Goal: Information Seeking & Learning: Learn about a topic

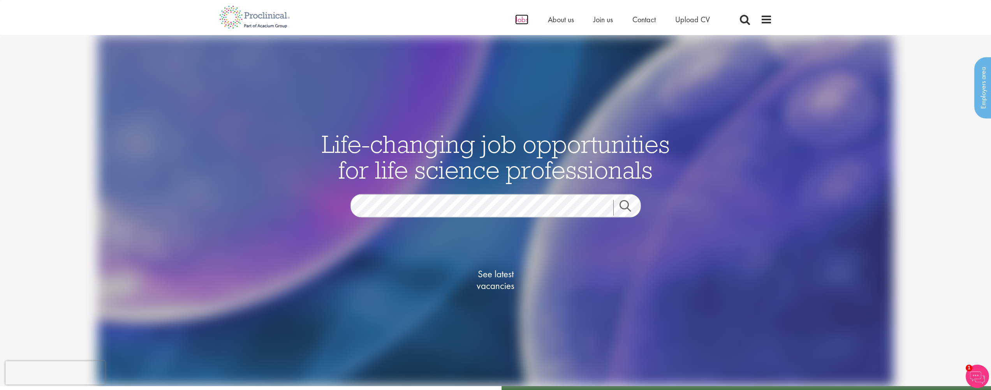
click at [516, 19] on span "Jobs" at bounding box center [521, 19] width 13 height 10
click at [225, 17] on img at bounding box center [254, 17] width 83 height 34
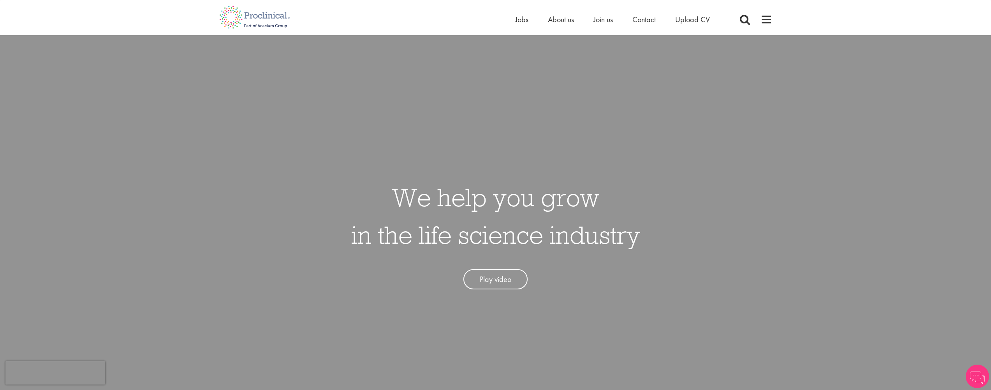
click at [232, 23] on img at bounding box center [254, 17] width 83 height 34
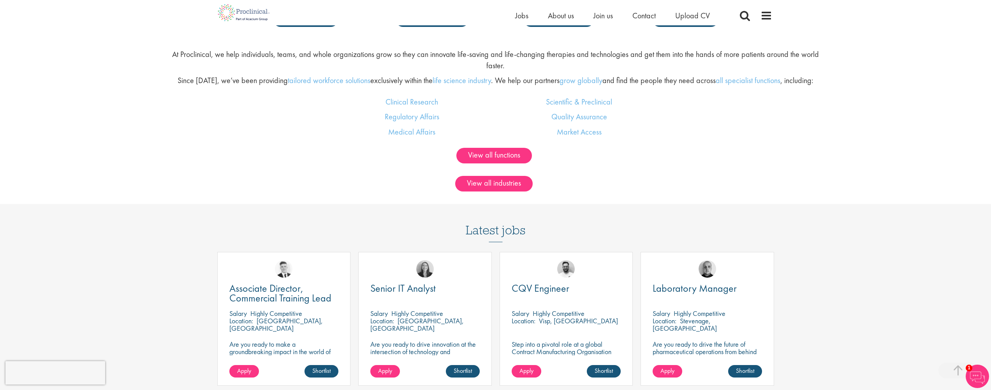
scroll to position [625, 0]
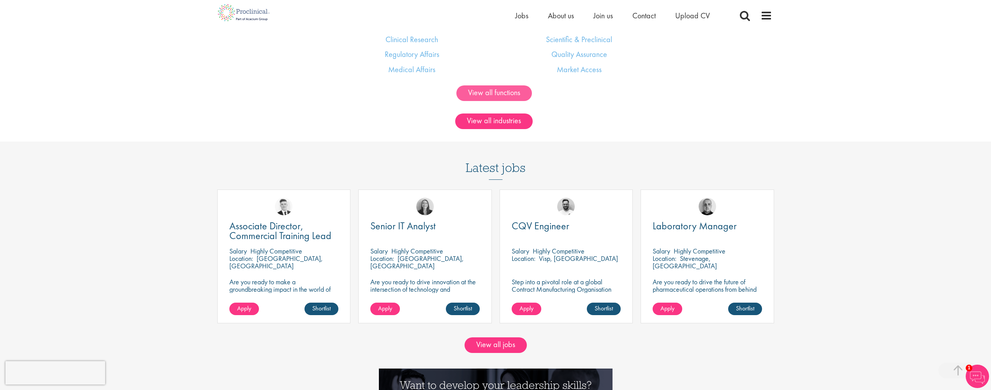
click at [516, 89] on link "View all functions" at bounding box center [495, 93] width 76 height 16
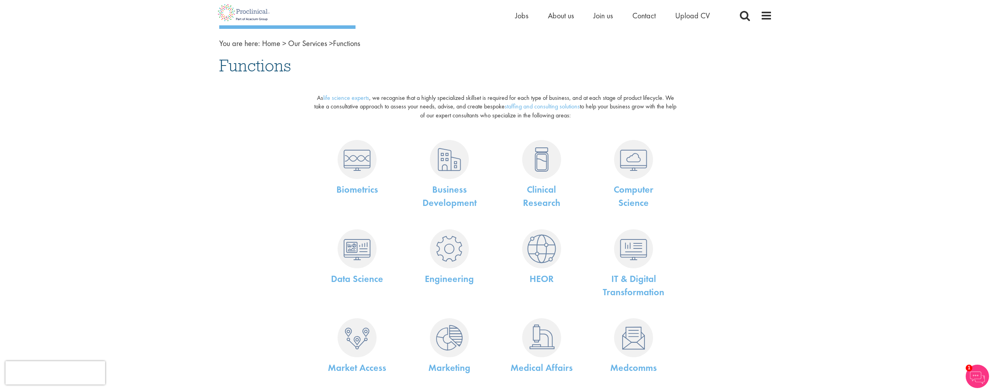
scroll to position [47, 0]
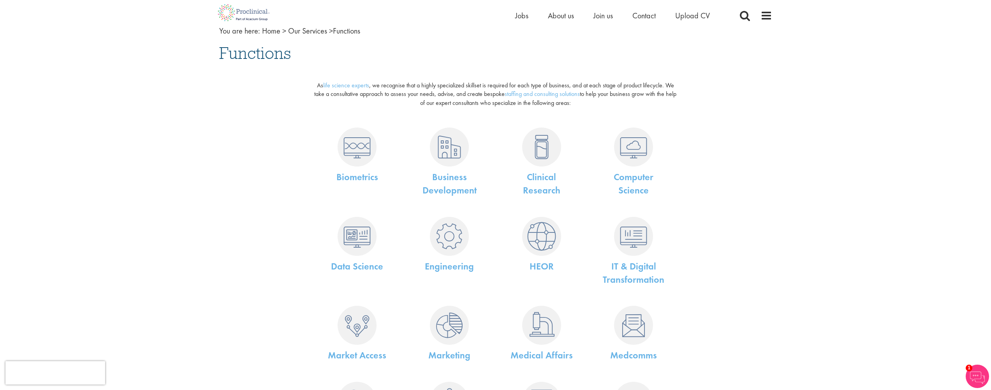
click at [637, 210] on div "IT & Digital Transformation" at bounding box center [634, 249] width 92 height 81
click at [622, 241] on img at bounding box center [633, 236] width 39 height 39
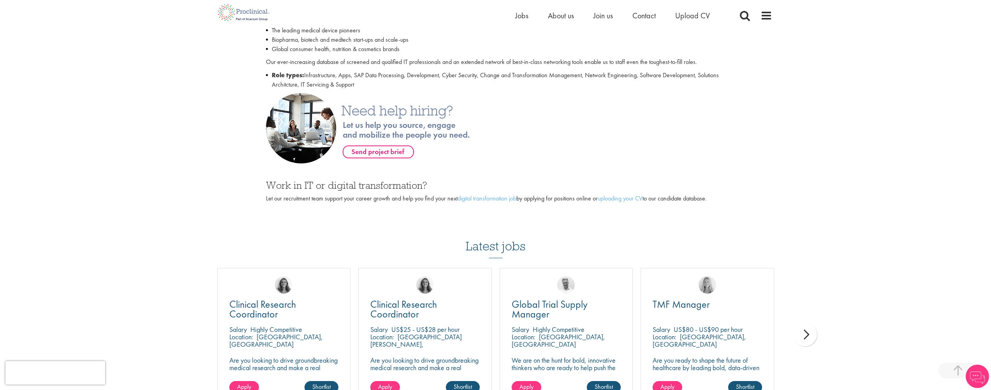
scroll to position [388, 0]
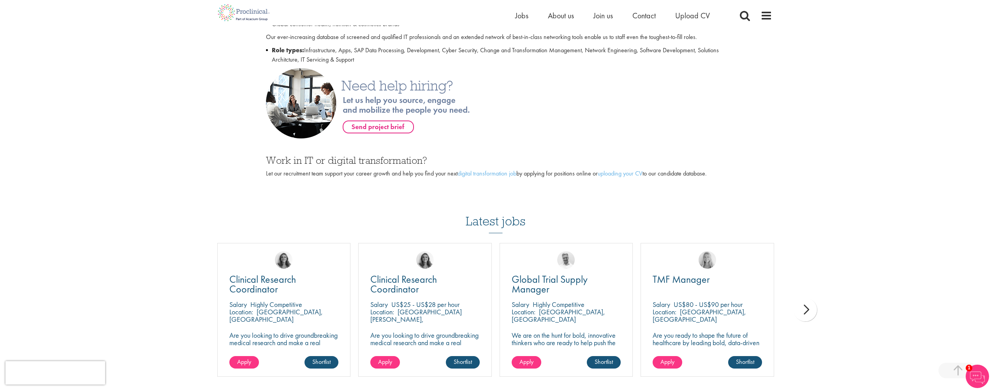
click at [798, 312] on div "next" at bounding box center [805, 309] width 23 height 23
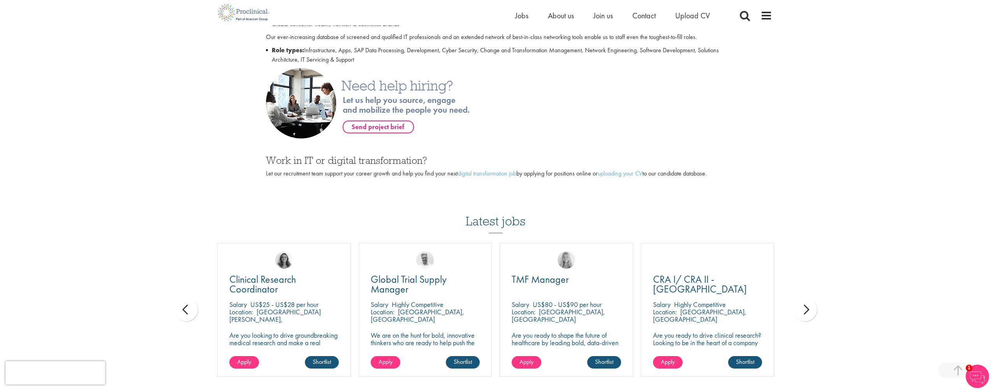
click at [798, 312] on div "next" at bounding box center [805, 309] width 23 height 23
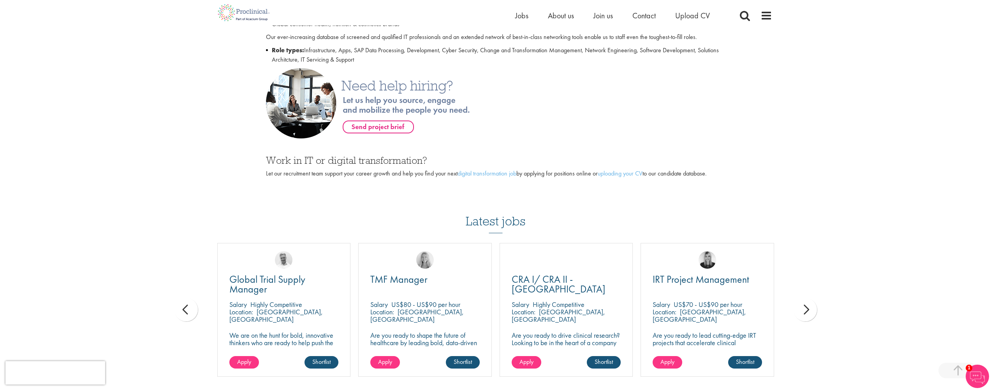
click at [798, 312] on div "next" at bounding box center [805, 309] width 23 height 23
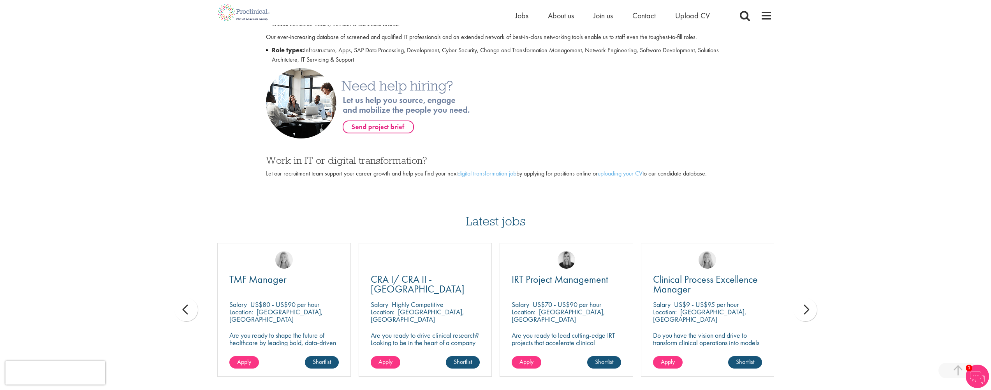
click at [798, 312] on div "next" at bounding box center [805, 309] width 23 height 23
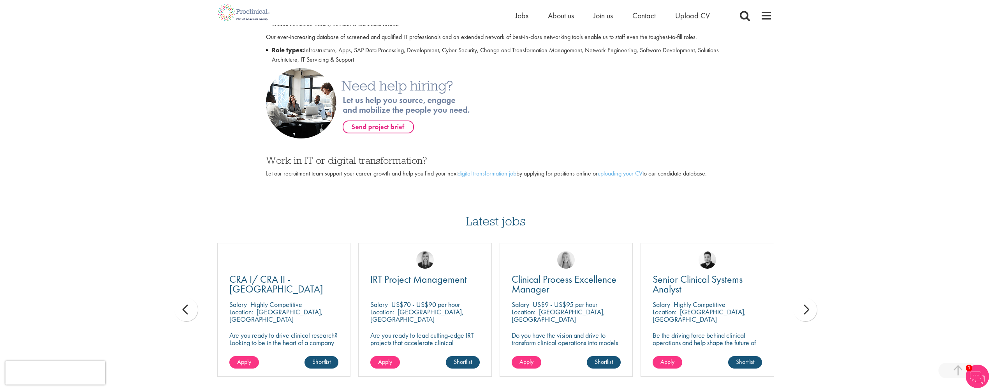
click at [798, 312] on div "next" at bounding box center [805, 309] width 23 height 23
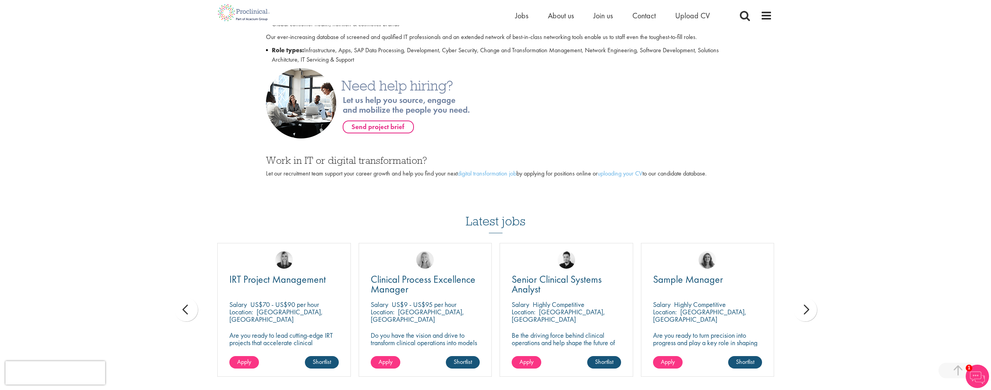
click at [798, 312] on div "next" at bounding box center [805, 309] width 23 height 23
click at [798, 312] on div "You are here: Home > IT & Digital Transformation Recruitment IT & Digital Trans…" at bounding box center [495, 103] width 991 height 983
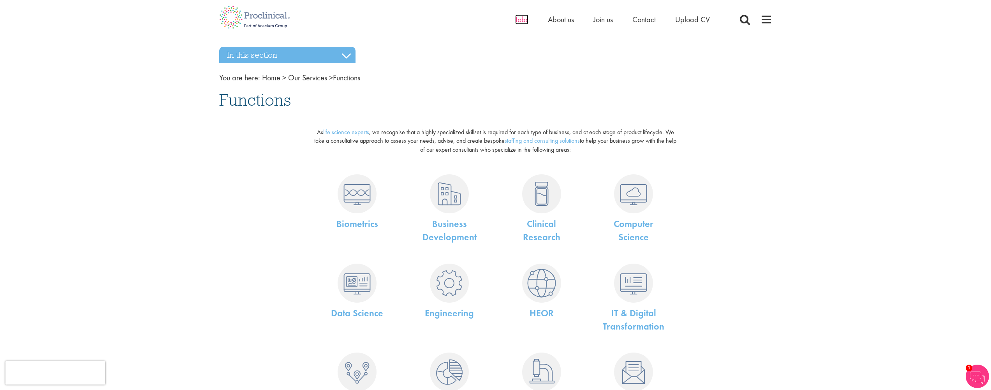
click at [517, 23] on span "Jobs" at bounding box center [521, 19] width 13 height 10
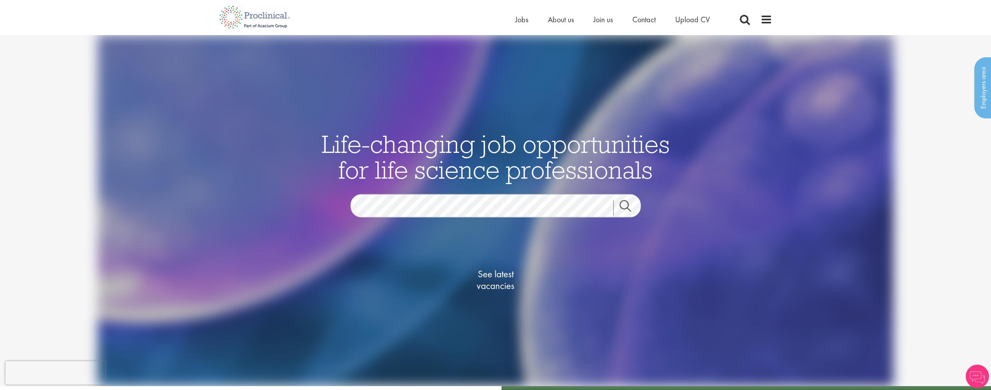
click at [504, 282] on span "See latest vacancies" at bounding box center [496, 279] width 78 height 23
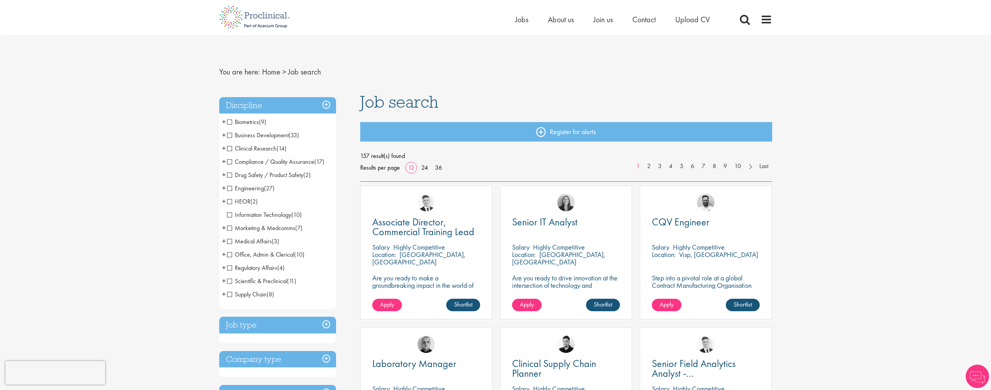
click at [258, 214] on span "Information Technology" at bounding box center [259, 214] width 64 height 8
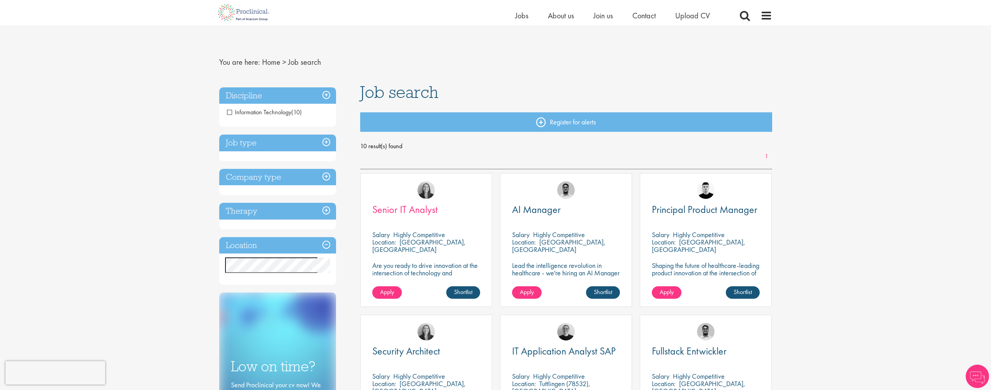
scroll to position [112, 0]
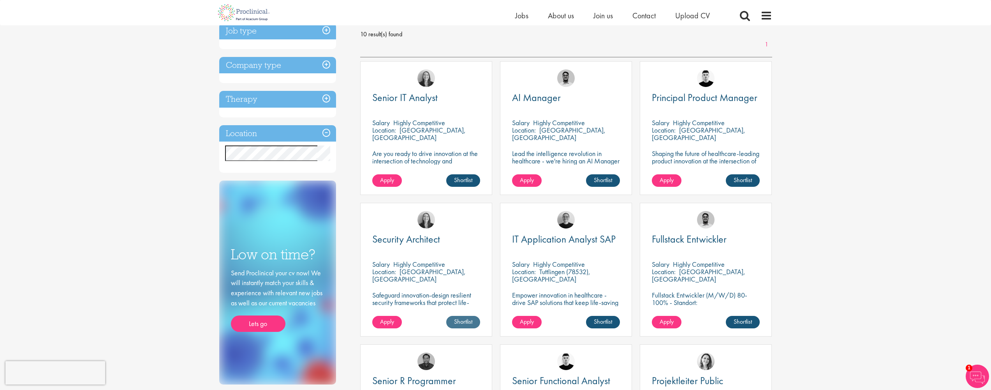
click at [462, 323] on link "Shortlist" at bounding box center [463, 322] width 34 height 12
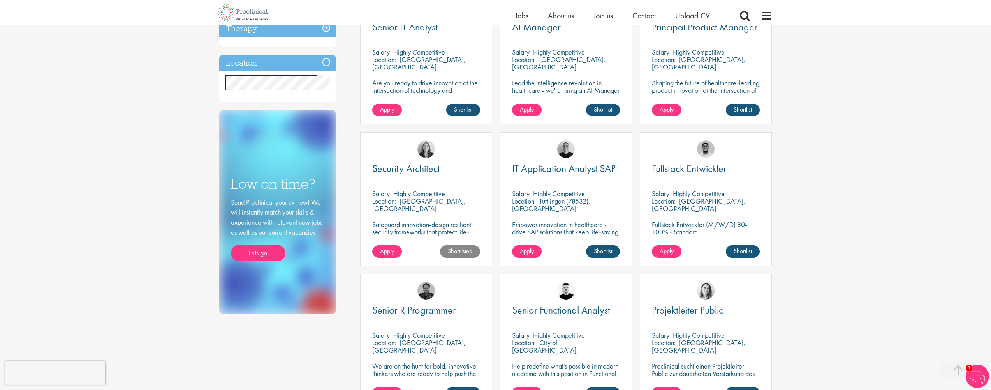
scroll to position [196, 0]
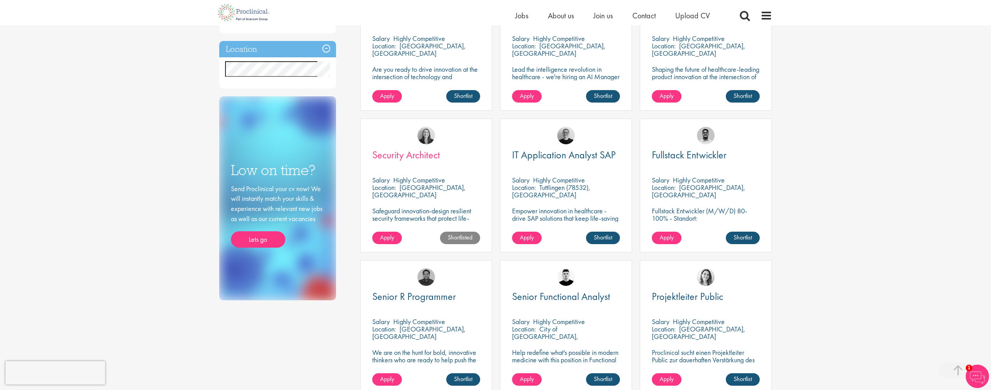
click at [422, 151] on span "Security Architect" at bounding box center [406, 154] width 68 height 13
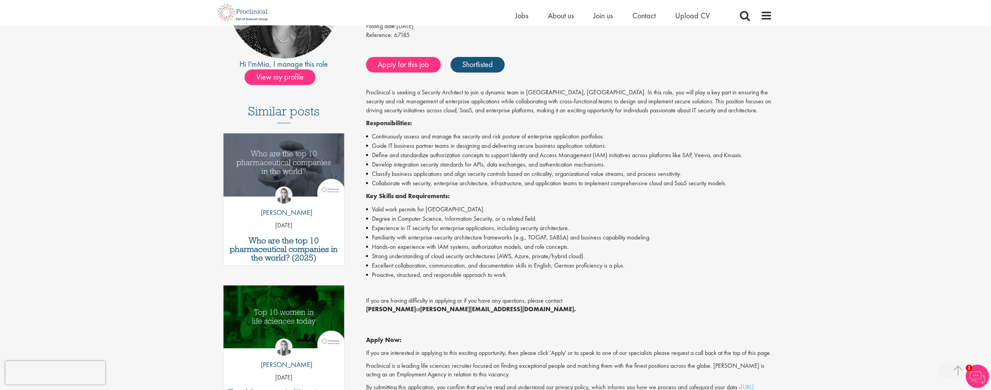
scroll to position [181, 0]
